Goal: Task Accomplishment & Management: Complete application form

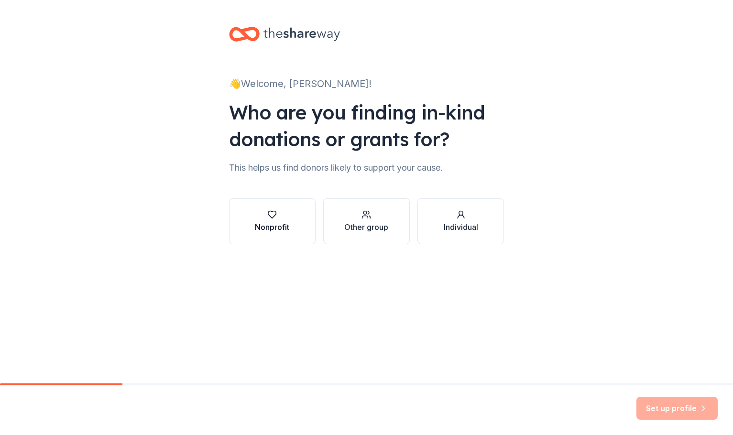
click at [292, 221] on button "Nonprofit" at bounding box center [272, 221] width 87 height 46
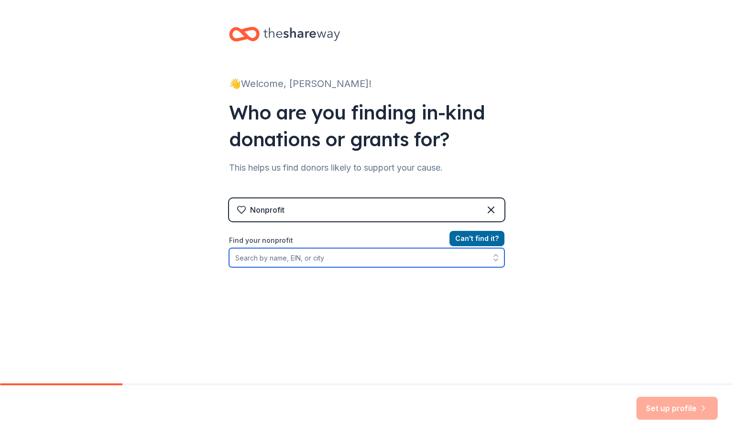
click at [327, 255] on input "Find your nonprofit" at bounding box center [366, 257] width 275 height 19
type input "ps 5 PTA"
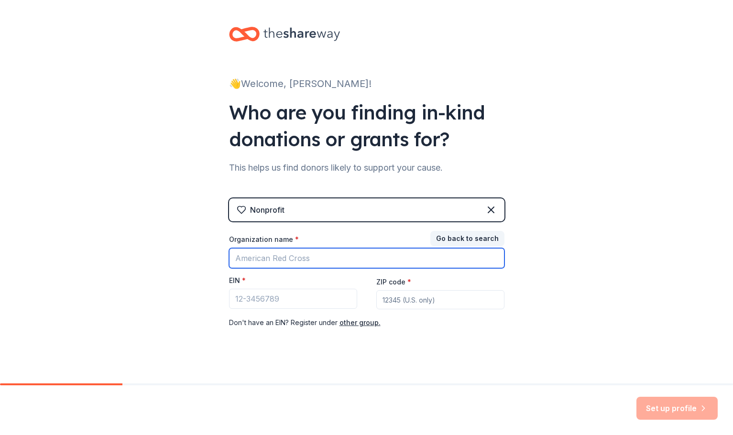
click at [386, 258] on input "Organization name *" at bounding box center [366, 258] width 275 height 20
type input "PS 5 PTA"
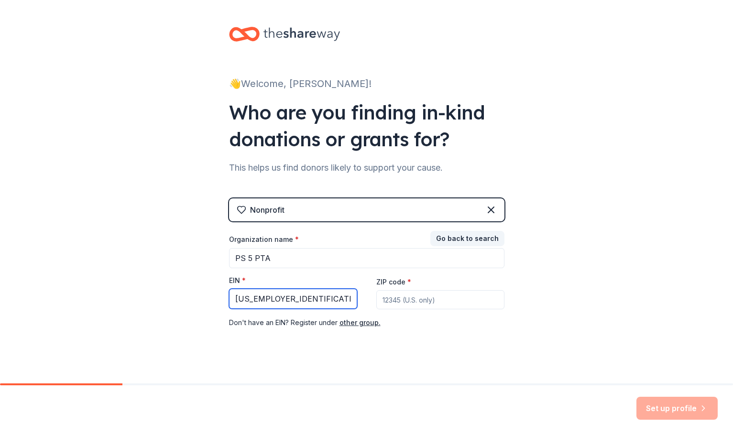
type input "[US_EMPLOYER_IDENTIFICATION_NUMBER]"
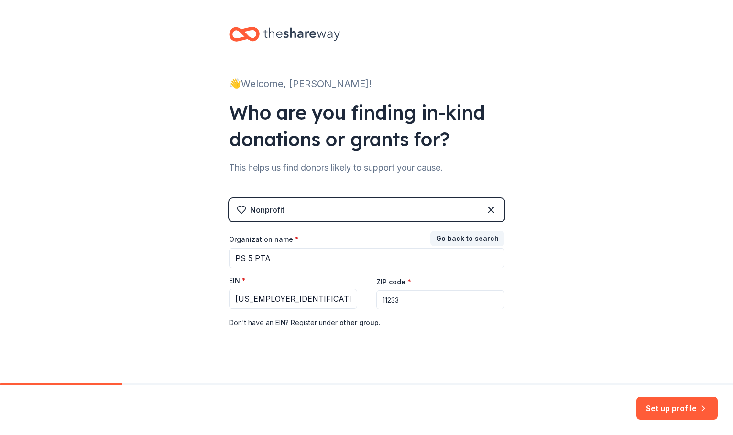
type input "11233"
click at [669, 403] on button "Set up profile" at bounding box center [676, 408] width 81 height 23
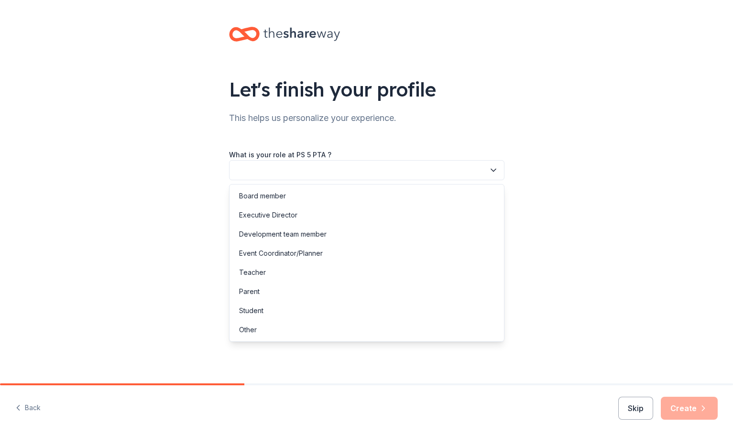
click at [363, 167] on button "button" at bounding box center [366, 170] width 275 height 20
click at [271, 292] on div "Parent" at bounding box center [366, 291] width 271 height 19
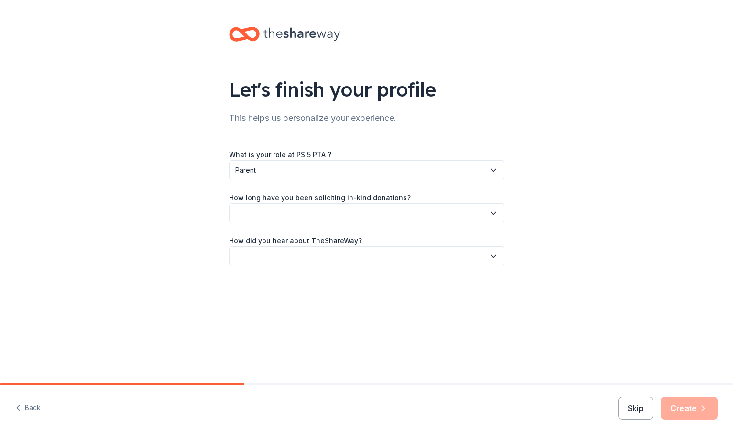
click at [299, 213] on button "button" at bounding box center [366, 213] width 275 height 20
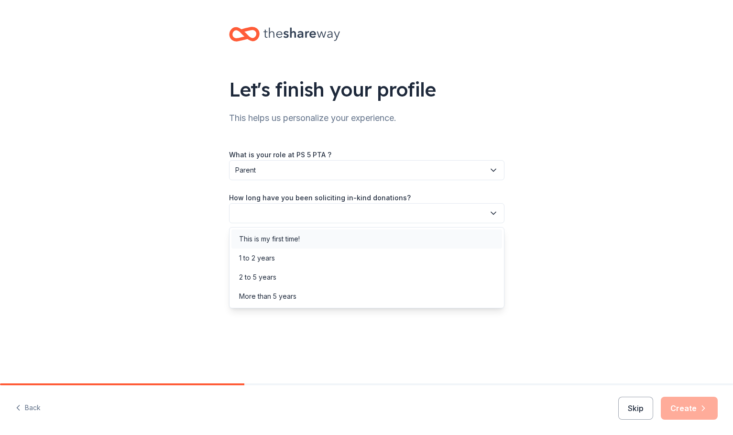
click at [296, 236] on div "This is my first time!" at bounding box center [269, 238] width 61 height 11
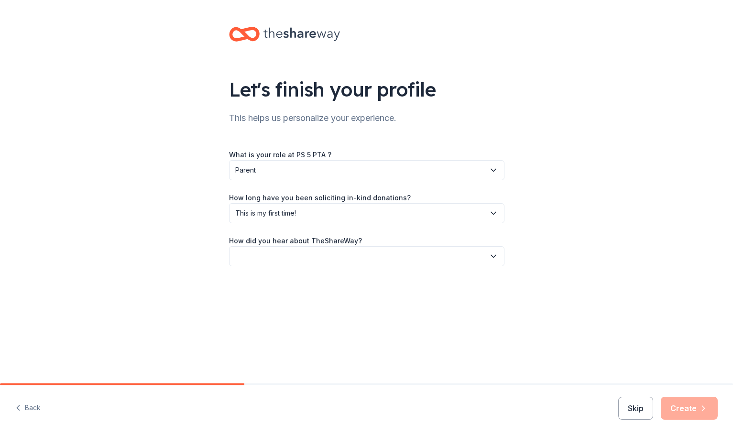
click at [294, 251] on button "button" at bounding box center [366, 256] width 275 height 20
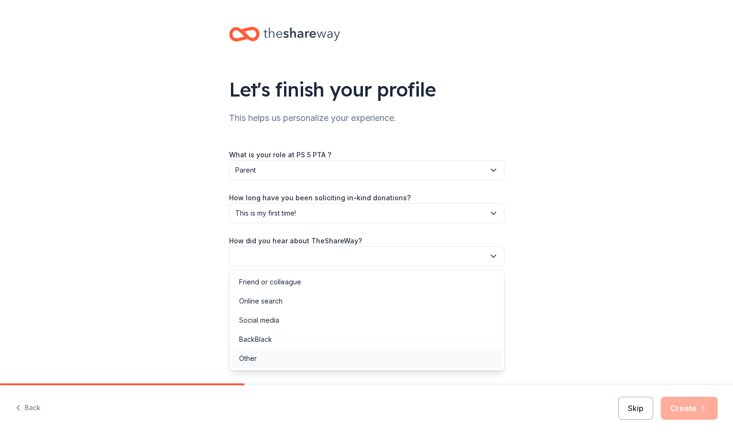
click at [265, 360] on div "Other" at bounding box center [366, 358] width 271 height 19
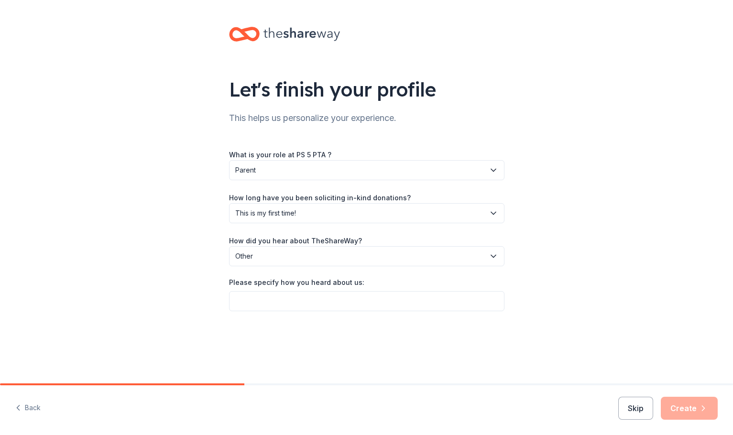
click at [282, 290] on div "Please specify how you heard about us:" at bounding box center [366, 284] width 275 height 13
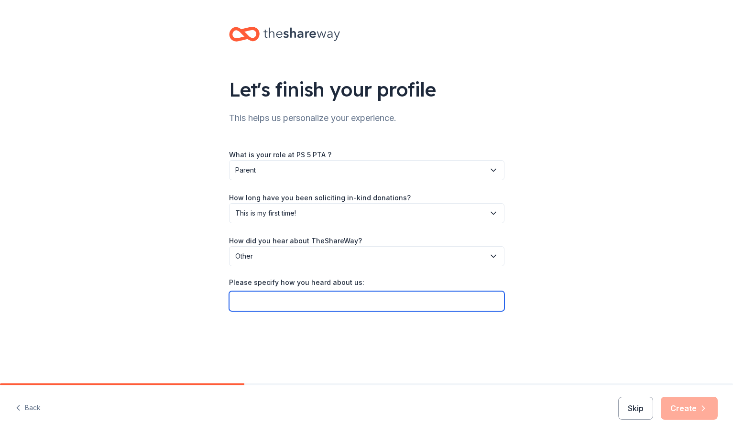
click at [278, 294] on input "Please specify how you heard about us:" at bounding box center [366, 301] width 275 height 20
type input "givebutter"
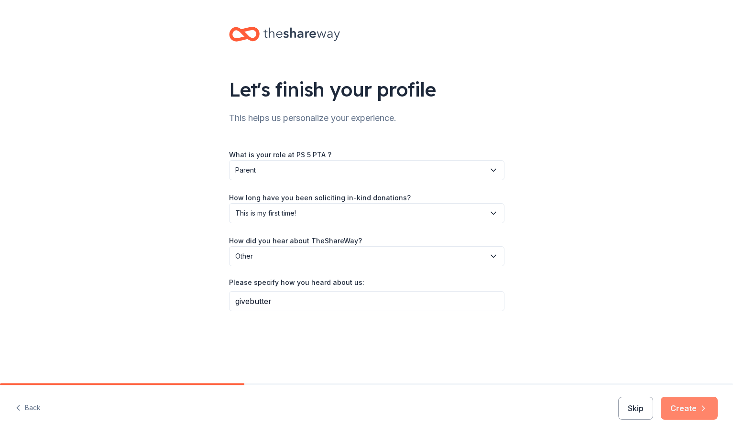
click at [676, 409] on button "Create" at bounding box center [689, 408] width 57 height 23
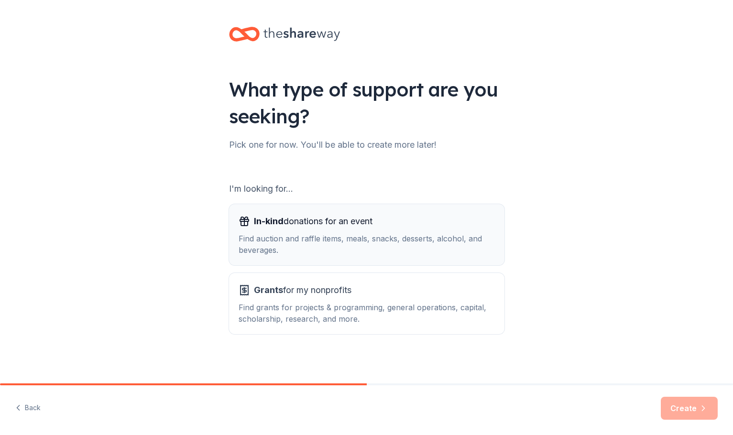
click at [339, 242] on div "Find auction and raffle items, meals, snacks, desserts, alcohol, and beverages." at bounding box center [367, 244] width 256 height 23
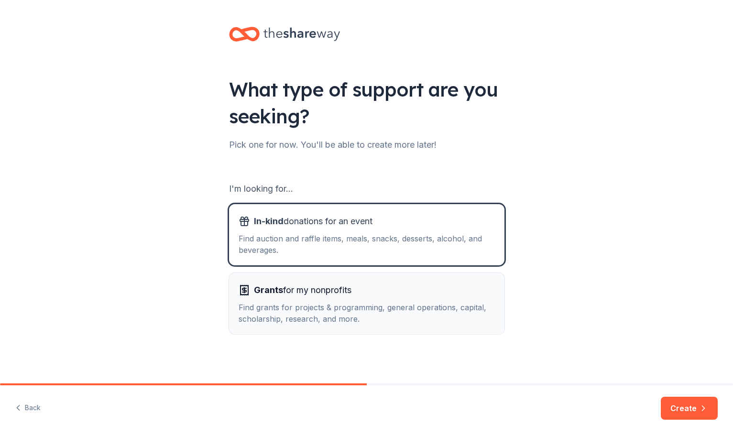
click at [343, 287] on span "Grants for my nonprofits" at bounding box center [303, 289] width 98 height 15
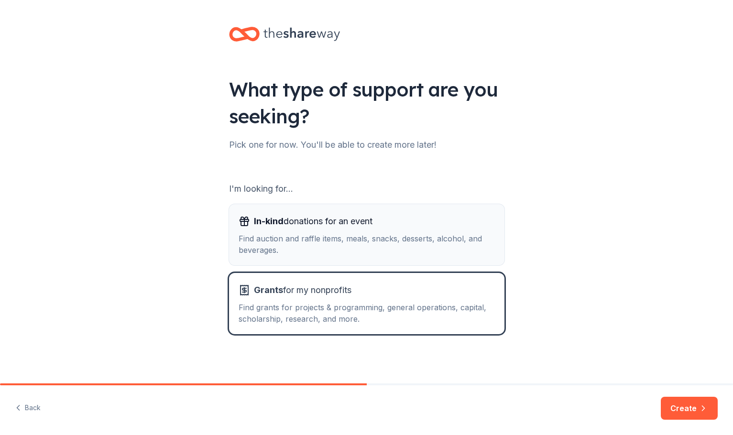
click at [384, 240] on div "Find auction and raffle items, meals, snacks, desserts, alcohol, and beverages." at bounding box center [367, 244] width 256 height 23
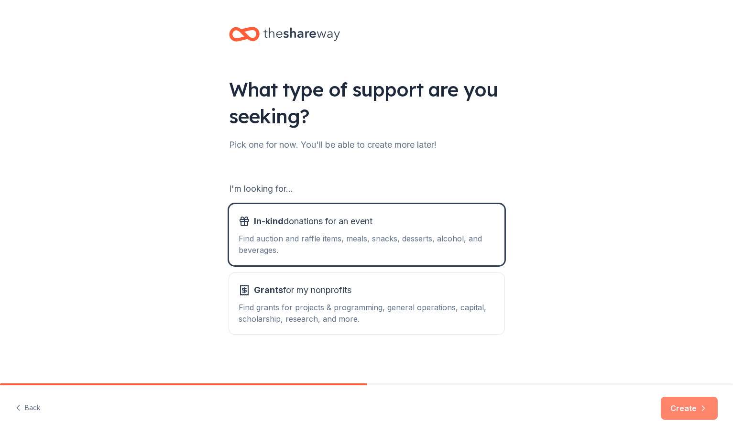
click at [691, 413] on button "Create" at bounding box center [689, 408] width 57 height 23
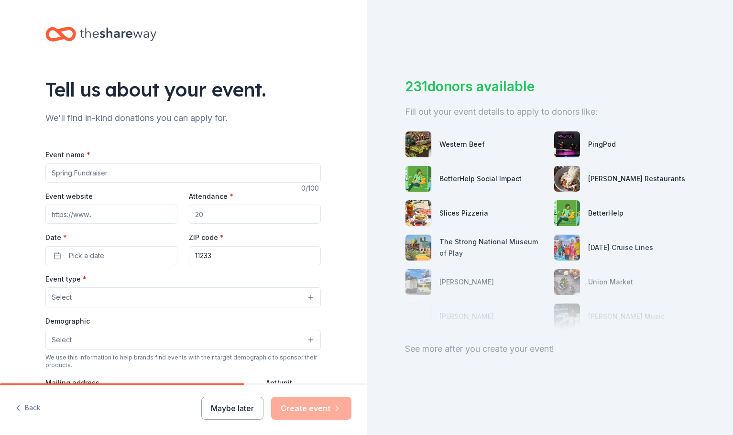
click at [152, 181] on input "Event name *" at bounding box center [182, 172] width 275 height 19
type input "Hip Hop Ball Fundraiser"
paste input "[URL][DOMAIN_NAME]"
type input "[URL][DOMAIN_NAME]"
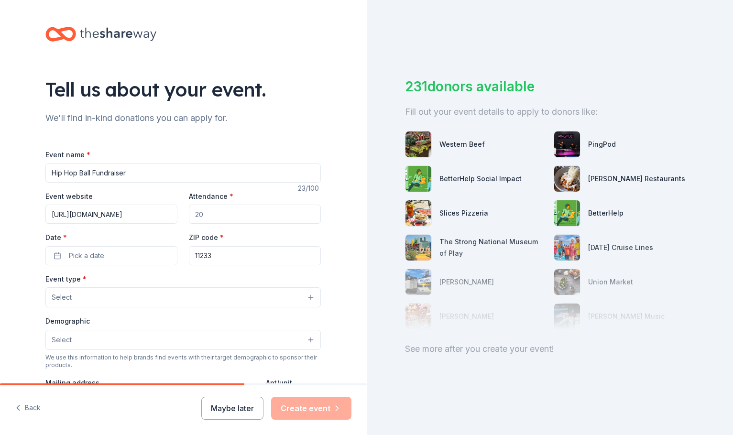
scroll to position [0, 0]
type input "100"
click at [111, 254] on button "Pick a date" at bounding box center [111, 255] width 132 height 19
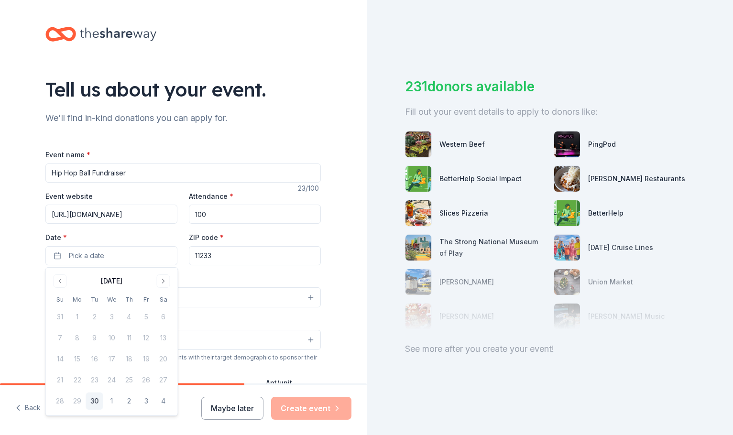
click at [159, 288] on div "[DATE] Su Mo Tu We Th Fr Sa 31 1 2 3 4 5 6 7 8 9 10 11 12 13 14 15 16 17 18 19 …" at bounding box center [112, 341] width 120 height 136
click at [160, 282] on button "Go to next month" at bounding box center [163, 280] width 13 height 13
click at [149, 382] on button "24" at bounding box center [146, 379] width 17 height 17
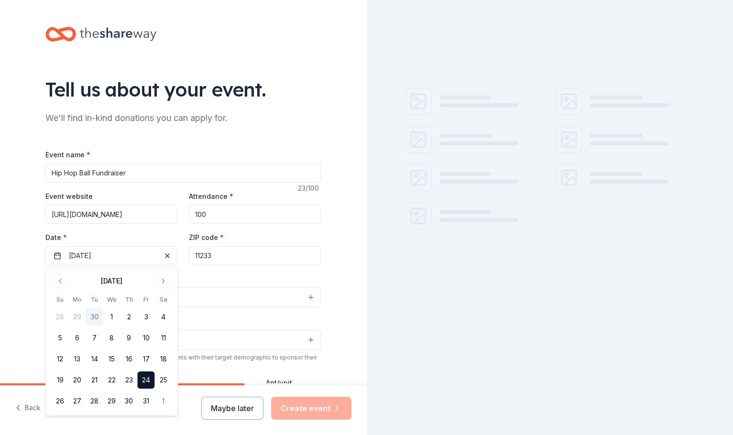
click at [214, 259] on input "11233" at bounding box center [255, 255] width 132 height 19
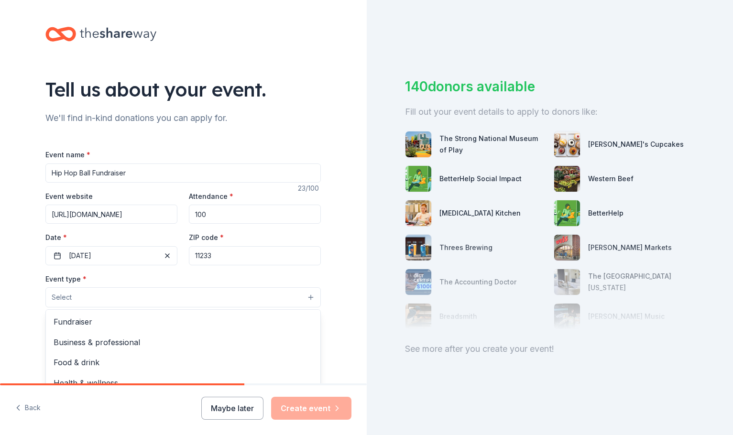
click at [100, 298] on button "Select" at bounding box center [182, 297] width 275 height 20
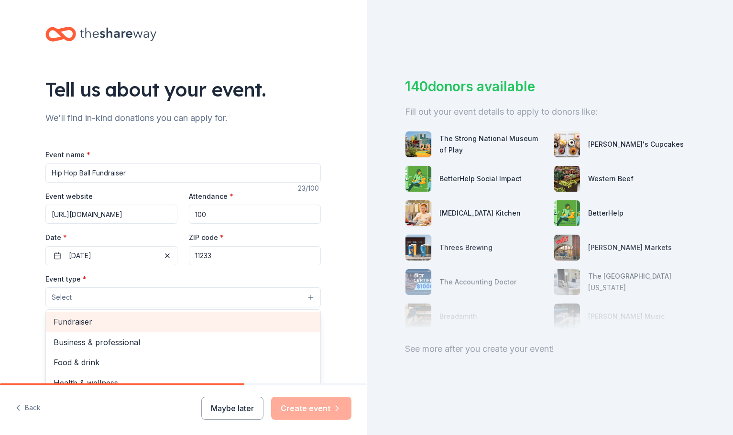
click at [99, 324] on span "Fundraiser" at bounding box center [183, 321] width 259 height 12
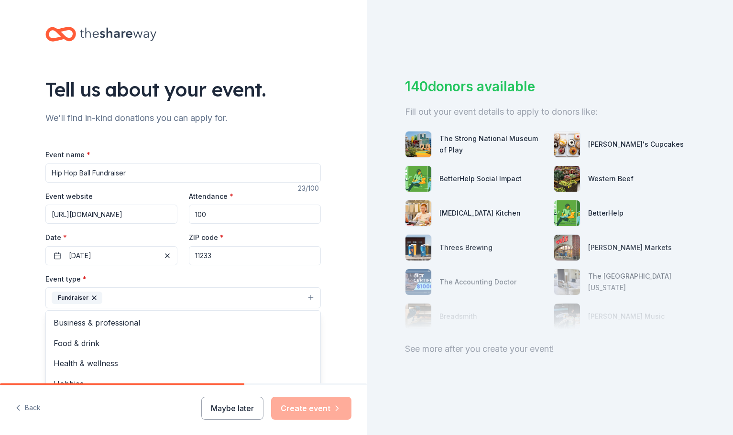
click at [24, 327] on div "Tell us about your event. We'll find in-kind donations you can apply for. Event…" at bounding box center [183, 318] width 367 height 637
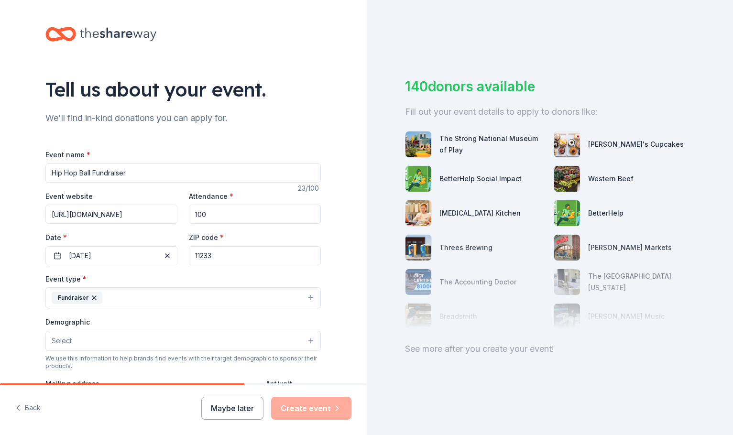
click at [77, 339] on button "Select" at bounding box center [182, 341] width 275 height 20
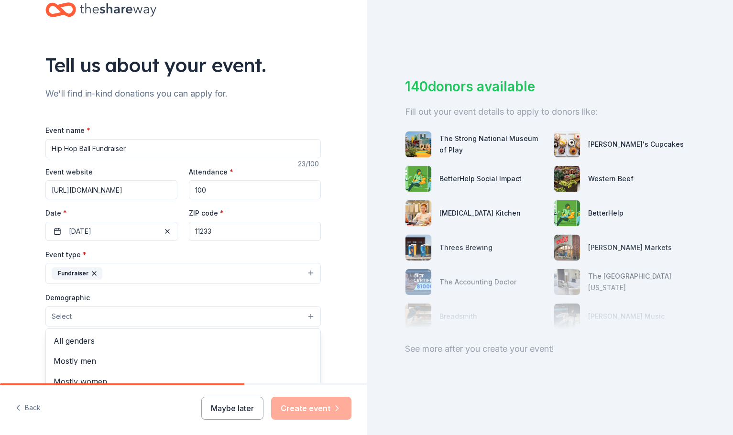
scroll to position [41, 0]
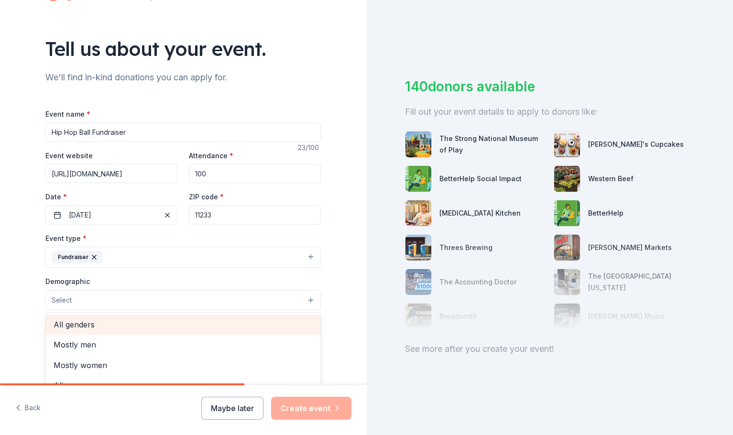
click at [82, 320] on span "All genders" at bounding box center [183, 324] width 259 height 12
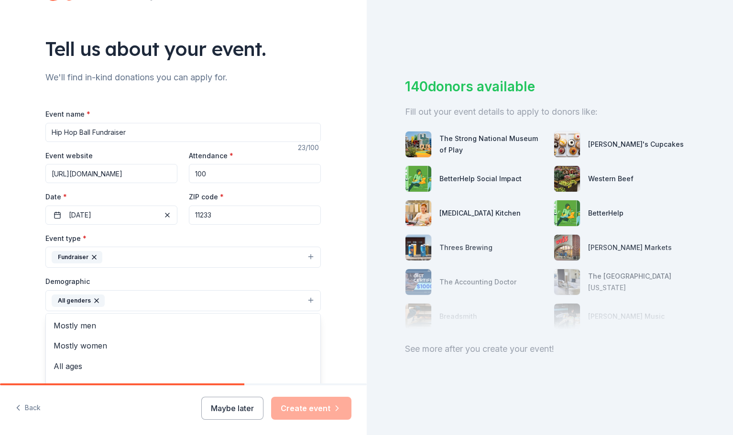
click at [16, 321] on div "Tell us about your event. We'll find in-kind donations you can apply for. Event…" at bounding box center [183, 278] width 367 height 638
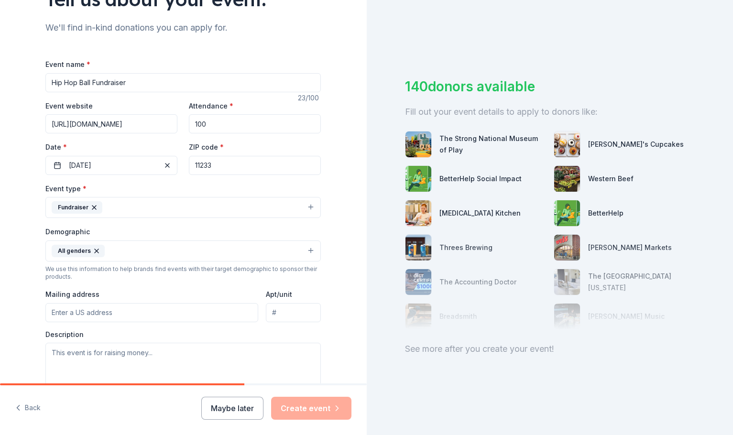
scroll to position [117, 0]
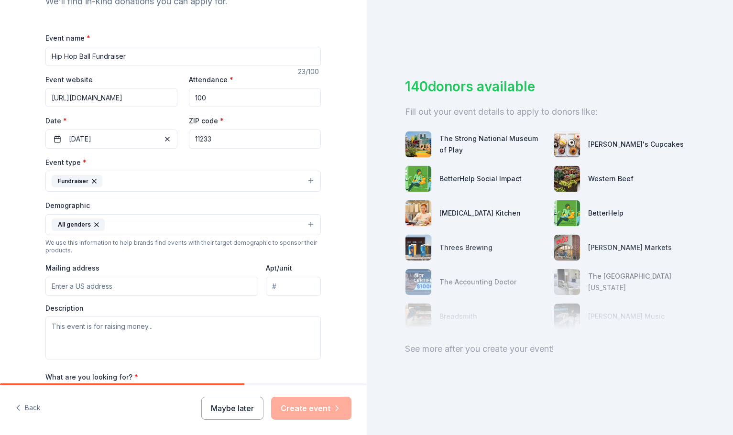
click at [85, 291] on input "Mailing address" at bounding box center [151, 286] width 213 height 19
click at [118, 290] on input "820" at bounding box center [151, 286] width 213 height 19
click at [101, 284] on input "820" at bounding box center [151, 286] width 213 height 19
click at [88, 280] on input "820" at bounding box center [151, 286] width 213 height 19
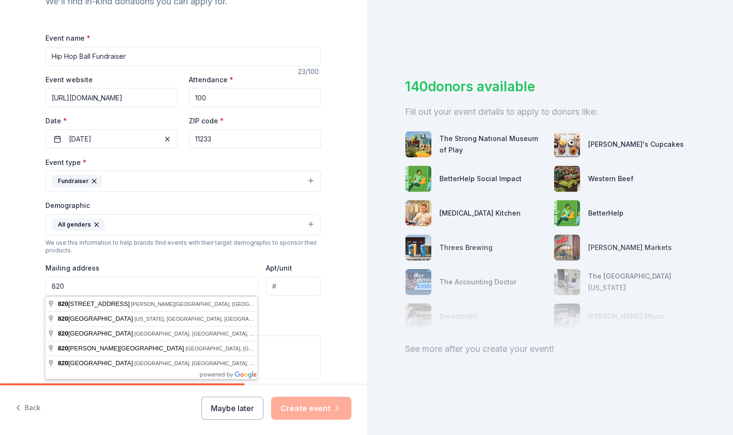
click at [84, 288] on input "820" at bounding box center [151, 286] width 213 height 19
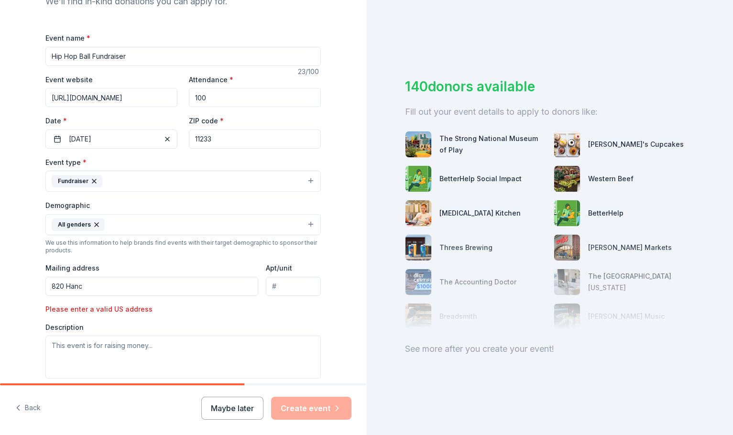
click at [94, 287] on input "820 Hanc" at bounding box center [151, 286] width 213 height 19
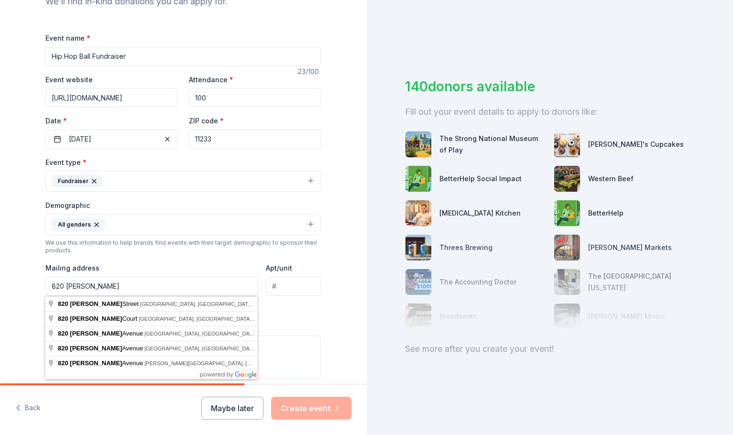
click at [108, 294] on input "820 [PERSON_NAME]" at bounding box center [151, 286] width 213 height 19
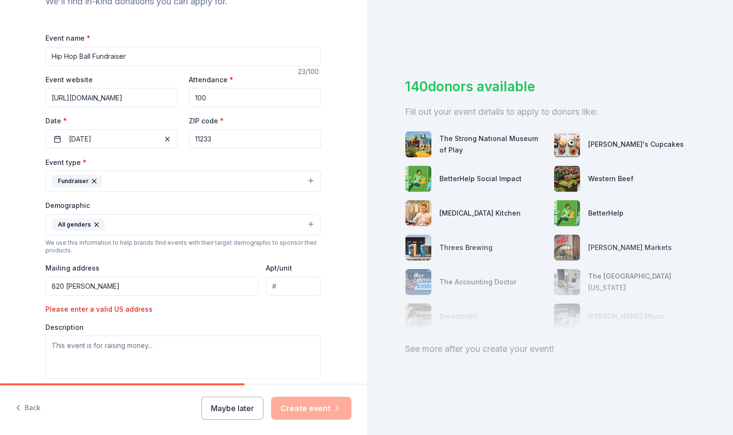
click at [109, 292] on input "820 [PERSON_NAME]" at bounding box center [151, 286] width 213 height 19
click at [112, 291] on input "[STREET_ADDRESS][PERSON_NAME]" at bounding box center [151, 286] width 213 height 19
click at [141, 325] on div "Description" at bounding box center [182, 351] width 275 height 56
click at [141, 285] on input "[STREET_ADDRESS][PERSON_NAME]" at bounding box center [151, 286] width 213 height 19
click at [132, 290] on input "[STREET_ADDRESS][PERSON_NAME]" at bounding box center [151, 286] width 213 height 19
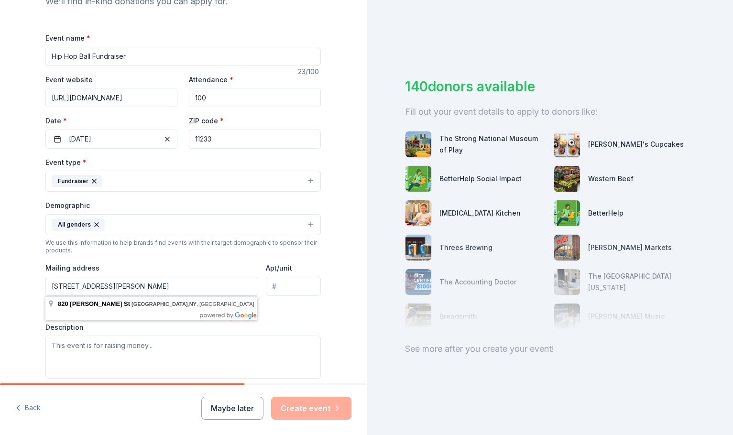
type input "[STREET_ADDRESS][PERSON_NAME]"
click at [170, 303] on div "Event type * Fundraiser Demographic All genders We use this information to help…" at bounding box center [182, 267] width 275 height 222
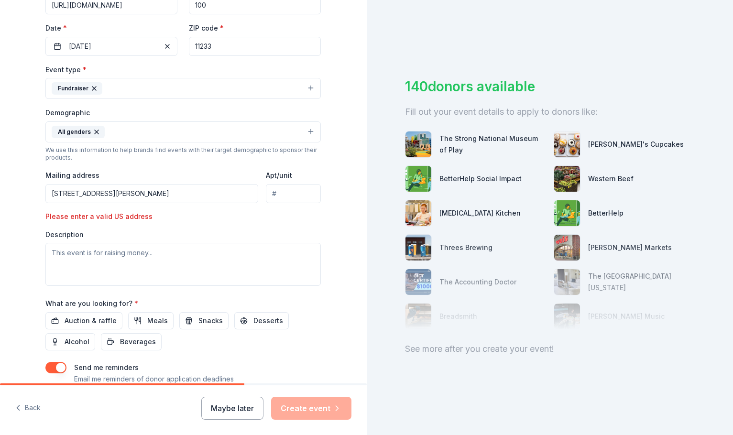
scroll to position [218, 0]
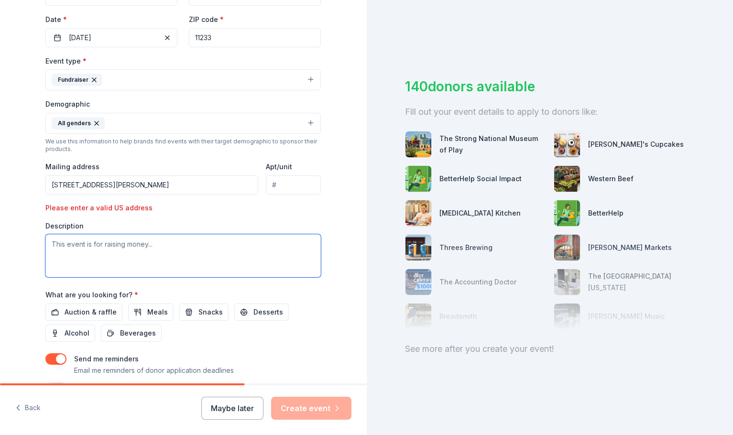
click at [152, 256] on textarea at bounding box center [182, 255] width 275 height 43
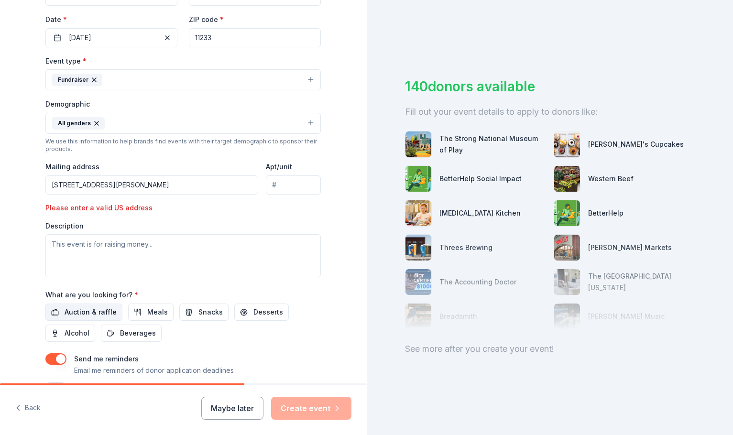
click at [101, 320] on button "Auction & raffle" at bounding box center [83, 312] width 77 height 17
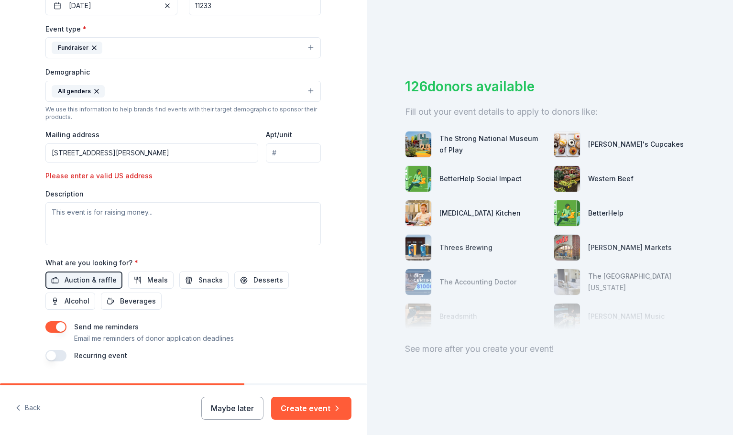
scroll to position [274, 0]
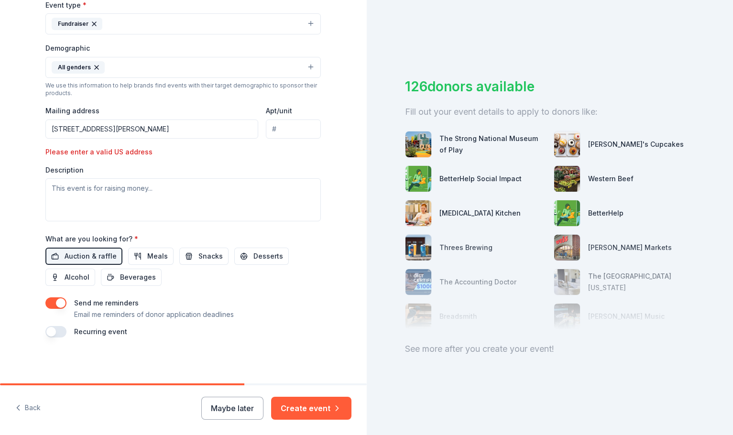
click at [61, 297] on button "button" at bounding box center [55, 302] width 21 height 11
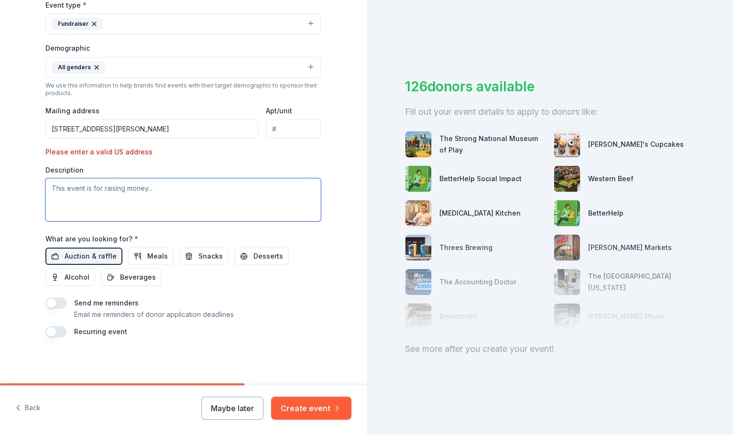
click at [140, 186] on textarea at bounding box center [182, 199] width 275 height 43
type textarea "PS 5 PTA"
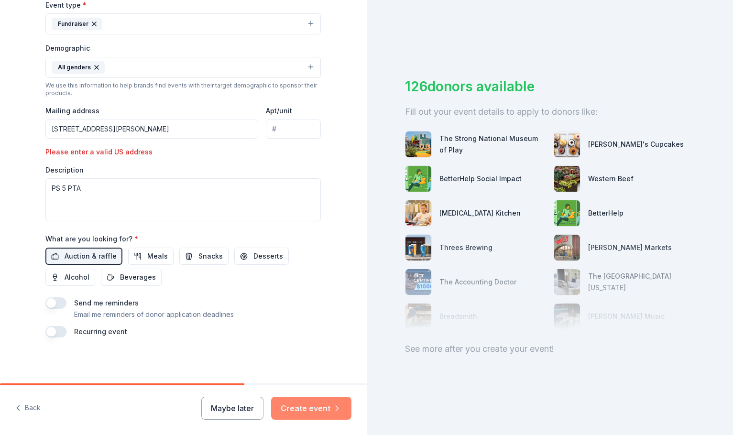
click at [312, 401] on button "Create event" at bounding box center [311, 408] width 80 height 23
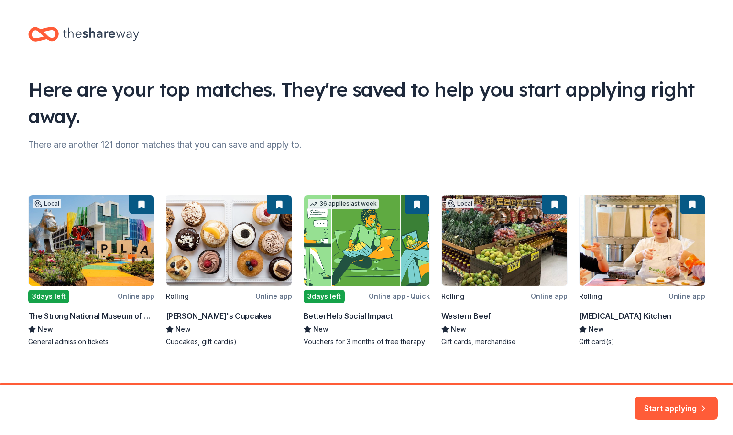
scroll to position [9, 0]
